Goal: Information Seeking & Learning: Learn about a topic

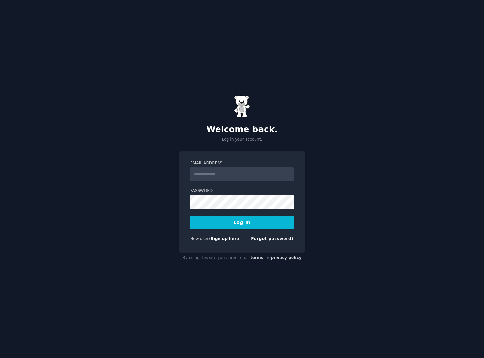
click at [0, 358] on com-1password-button at bounding box center [0, 358] width 0 height 0
type input "**********"
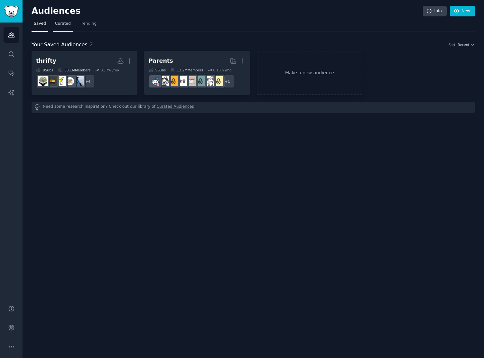
click at [59, 23] on span "Curated" at bounding box center [63, 24] width 16 height 6
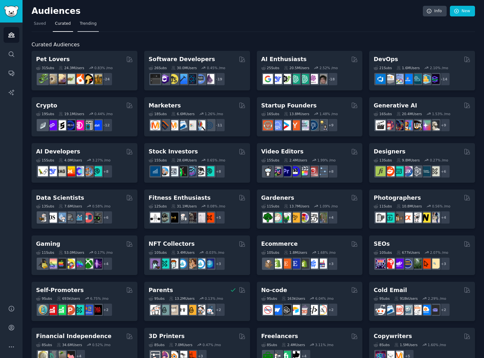
click at [89, 21] on span "Trending" at bounding box center [88, 24] width 17 height 6
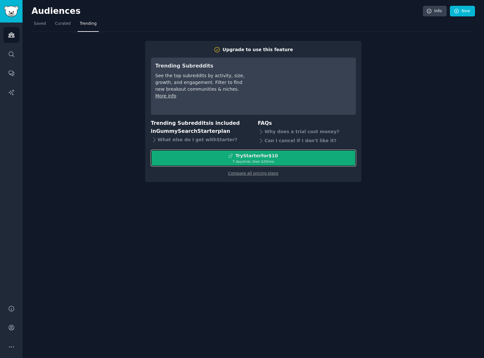
click at [264, 155] on div "Try Starter for $10" at bounding box center [256, 156] width 42 height 7
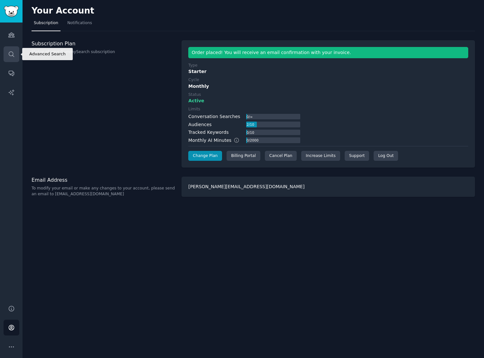
click at [14, 57] on icon "Sidebar" at bounding box center [11, 54] width 7 height 7
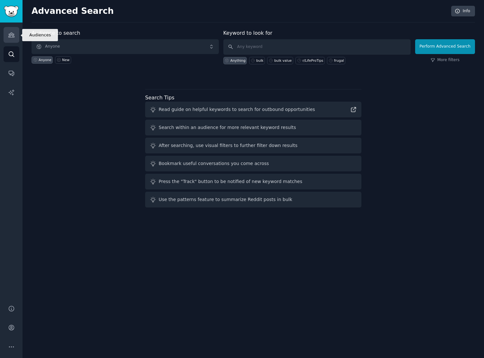
click at [12, 35] on icon "Sidebar" at bounding box center [11, 35] width 7 height 7
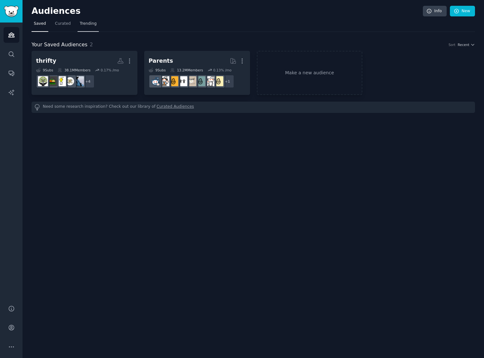
click at [87, 23] on span "Trending" at bounding box center [88, 24] width 17 height 6
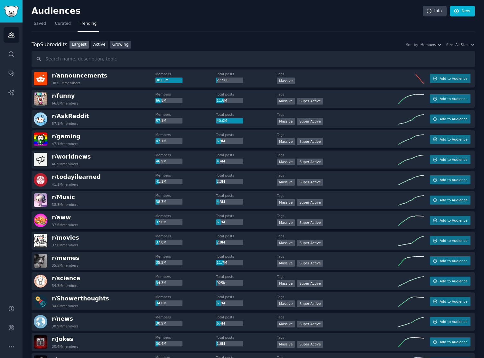
click at [122, 43] on link "Growing" at bounding box center [120, 45] width 21 height 8
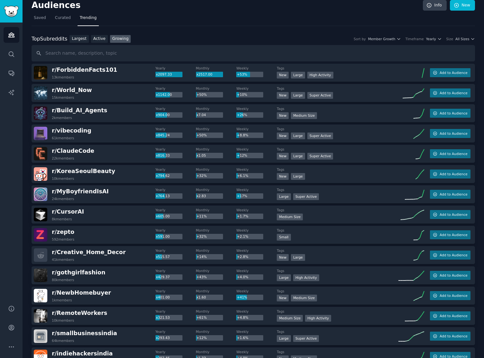
scroll to position [4, 0]
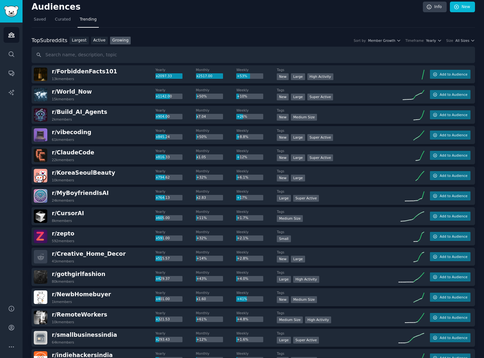
click at [221, 37] on div "Top Subreddits Top Subreddits Largest Active Growing Sort by Member Growth Time…" at bounding box center [253, 41] width 443 height 8
click at [435, 39] on button "Yearly" at bounding box center [434, 40] width 16 height 5
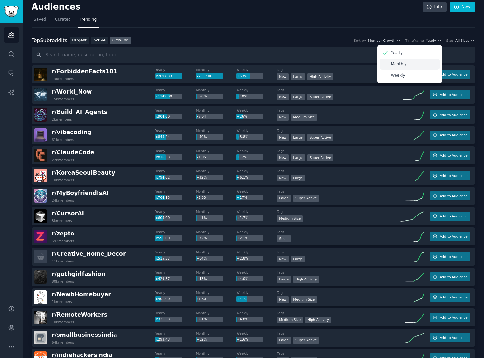
click at [407, 68] on div "Monthly" at bounding box center [410, 64] width 60 height 11
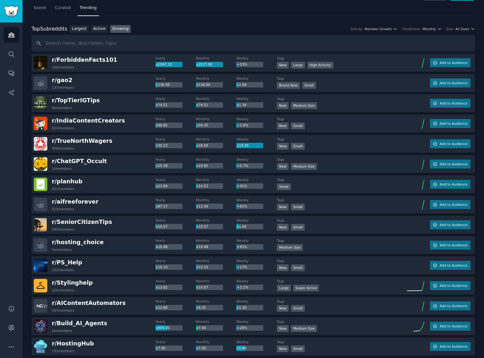
scroll to position [0, 0]
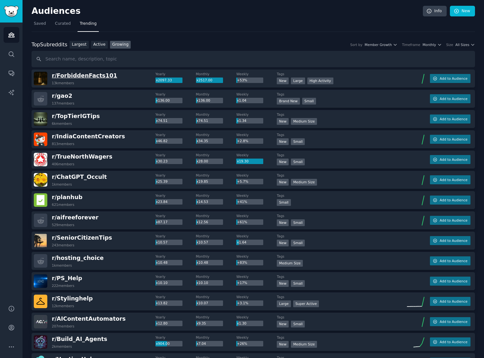
click at [96, 76] on span "r/ ForbiddenFacts101" at bounding box center [84, 75] width 65 height 6
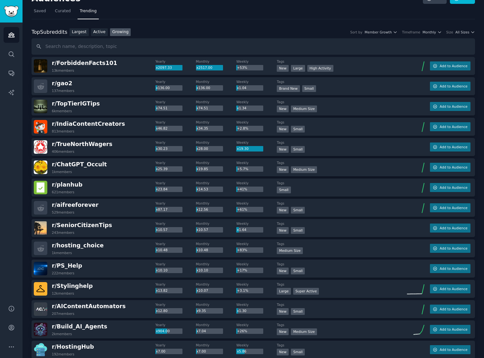
scroll to position [14, 0]
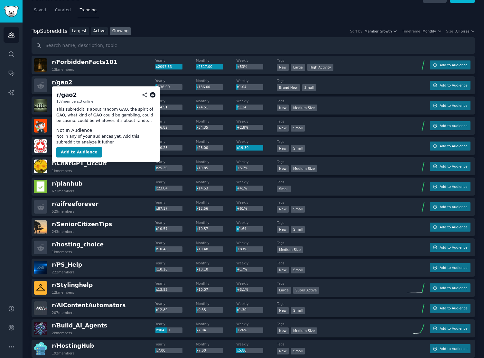
click at [63, 84] on span "r/ gao2" at bounding box center [62, 82] width 21 height 6
click at [128, 110] on p "This subreddit is about random GAO, the spirit of GAO, what kind of GAO could b…" at bounding box center [105, 115] width 99 height 17
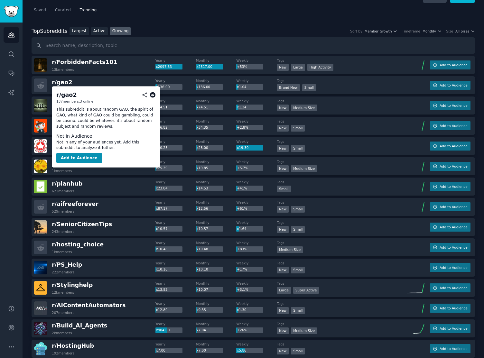
click at [153, 93] on icon at bounding box center [153, 95] width 6 height 6
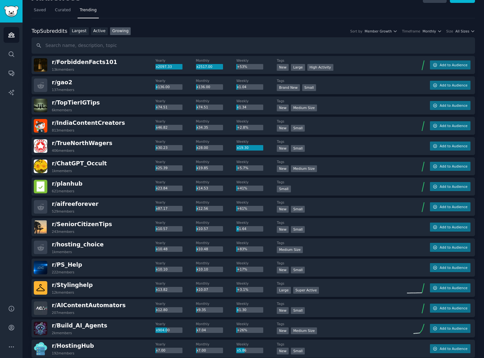
click at [465, 34] on div "Top Subreddits Top Subreddits Largest Active Growing Sort by Member Growth Time…" at bounding box center [253, 31] width 443 height 8
click at [463, 31] on span "All Sizes" at bounding box center [462, 31] width 14 height 5
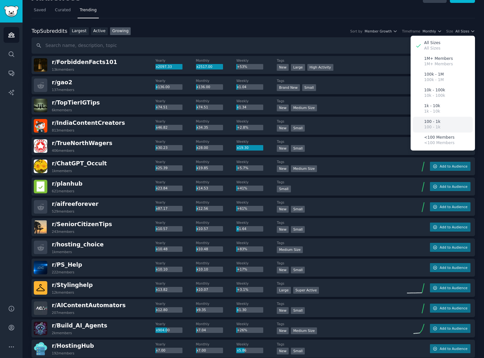
click at [442, 121] on div "100 - 1k 100 - 1k" at bounding box center [443, 125] width 60 height 16
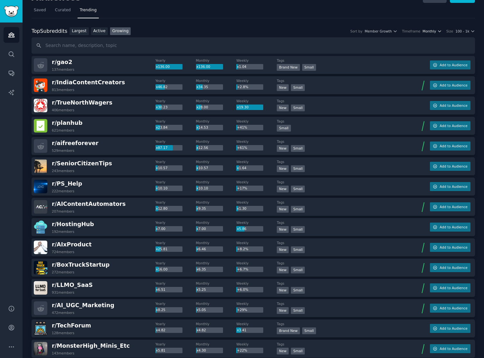
click at [435, 32] on span "Monthly" at bounding box center [429, 31] width 14 height 5
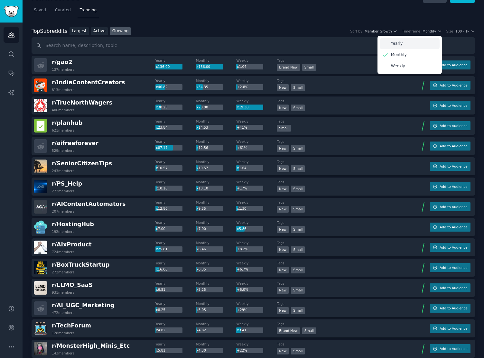
click at [414, 43] on div "Yearly" at bounding box center [410, 43] width 60 height 11
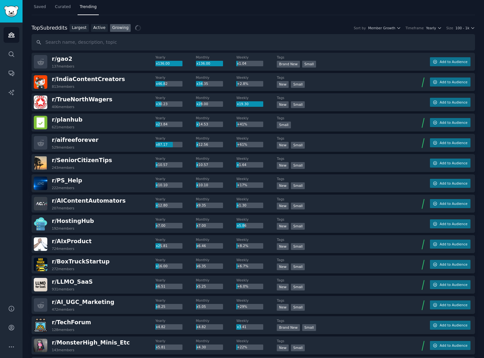
scroll to position [17, 0]
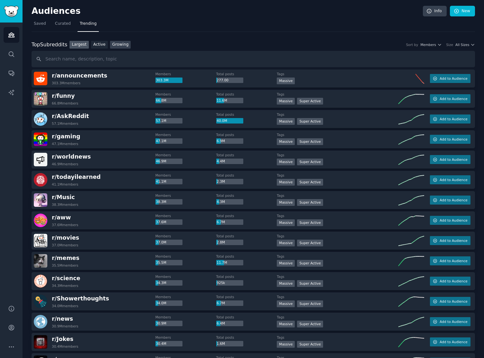
click at [120, 47] on link "Growing" at bounding box center [120, 45] width 21 height 8
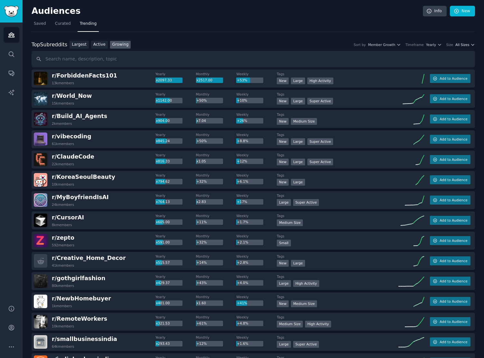
click at [462, 46] on span "All Sizes" at bounding box center [462, 44] width 14 height 5
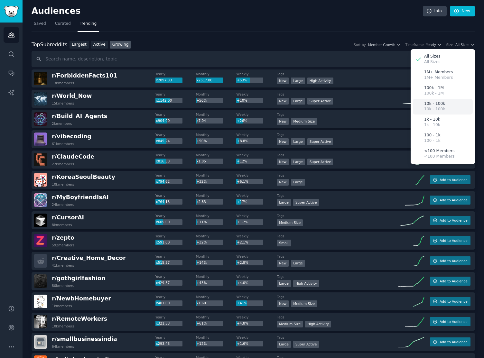
click at [439, 103] on p "10k - 100k" at bounding box center [434, 104] width 21 height 6
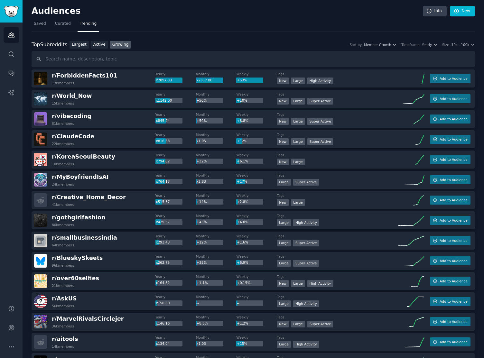
click at [269, 50] on div "Top Subreddits Top Subreddits Largest Active Growing Sort by Member Growth Time…" at bounding box center [253, 54] width 443 height 27
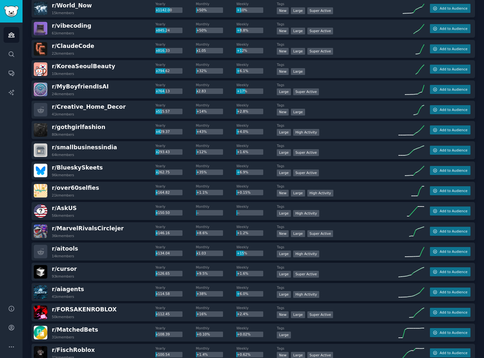
scroll to position [99, 0]
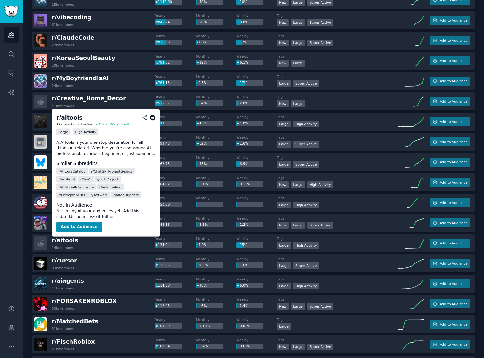
click at [69, 240] on span "r/ aitools" at bounding box center [65, 240] width 26 height 6
click at [67, 240] on span "r/ aitools" at bounding box center [65, 240] width 26 height 6
click at [155, 116] on icon at bounding box center [153, 118] width 6 height 6
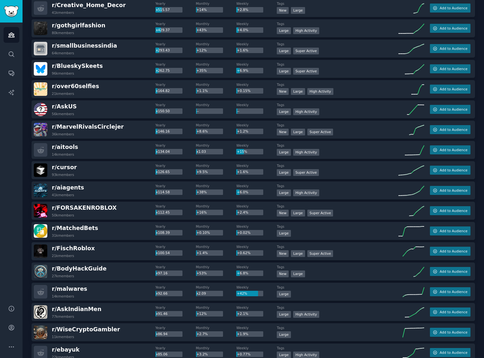
scroll to position [192, 0]
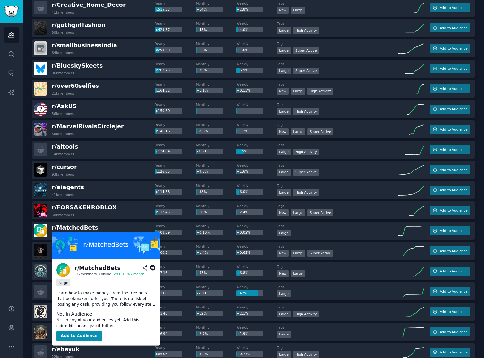
click at [80, 227] on span "r/ MatchedBets" at bounding box center [75, 228] width 46 height 6
click at [152, 268] on icon at bounding box center [153, 268] width 6 height 6
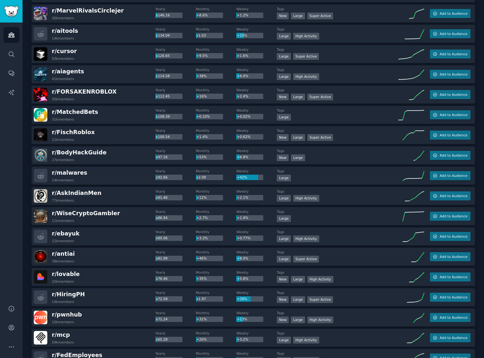
scroll to position [320, 0]
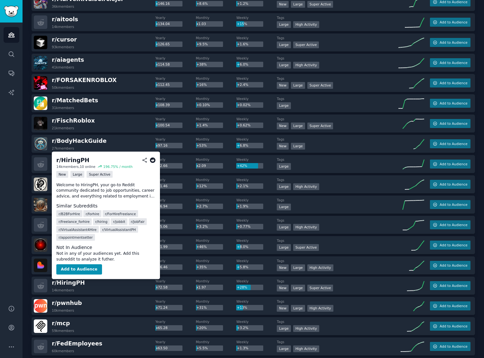
click at [152, 159] on icon at bounding box center [153, 160] width 6 height 6
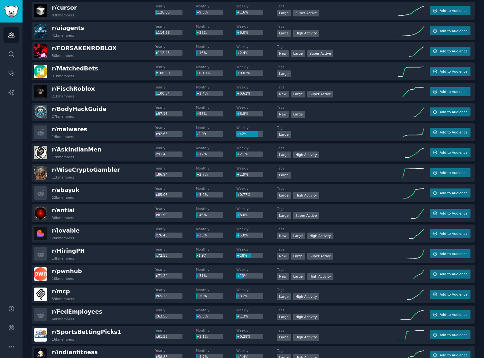
scroll to position [358, 0]
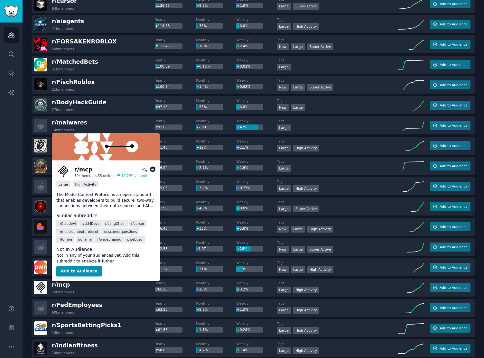
click at [152, 169] on icon at bounding box center [153, 170] width 6 height 6
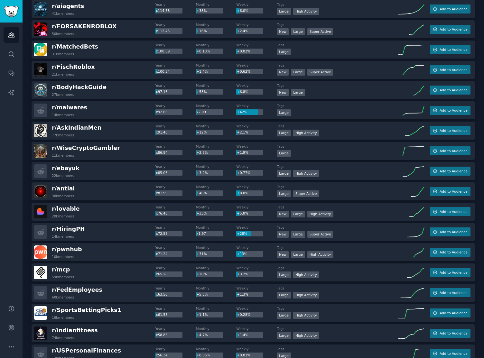
scroll to position [382, 0]
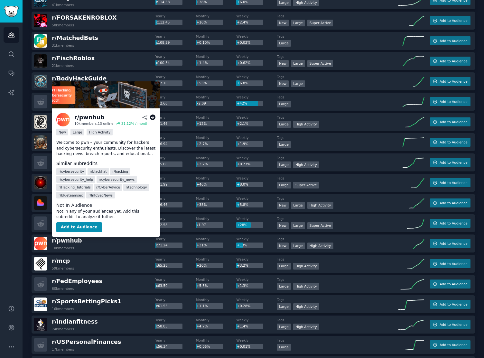
click at [69, 242] on span "r/ pwnhub" at bounding box center [67, 240] width 30 height 6
click at [152, 116] on icon at bounding box center [153, 118] width 6 height 6
